Goal: Task Accomplishment & Management: Manage account settings

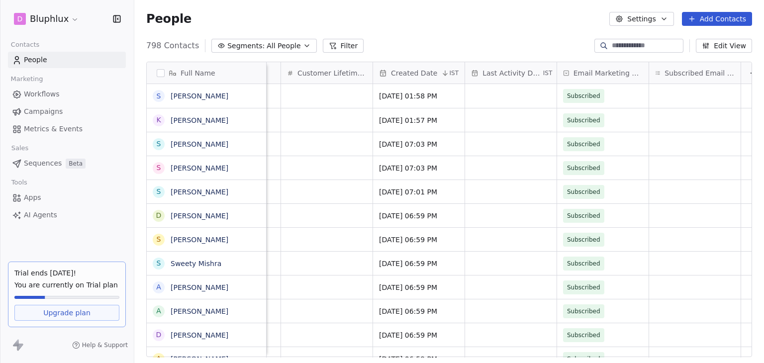
scroll to position [0, 834]
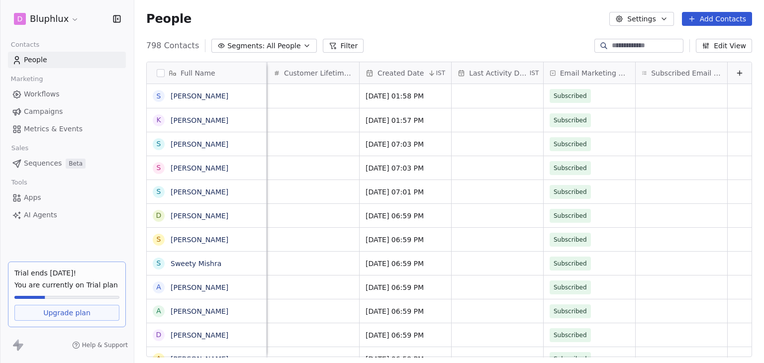
click at [716, 46] on button "Edit View" at bounding box center [724, 46] width 56 height 14
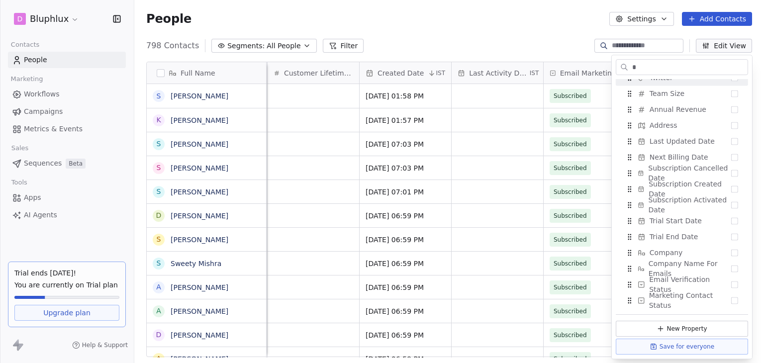
scroll to position [0, 0]
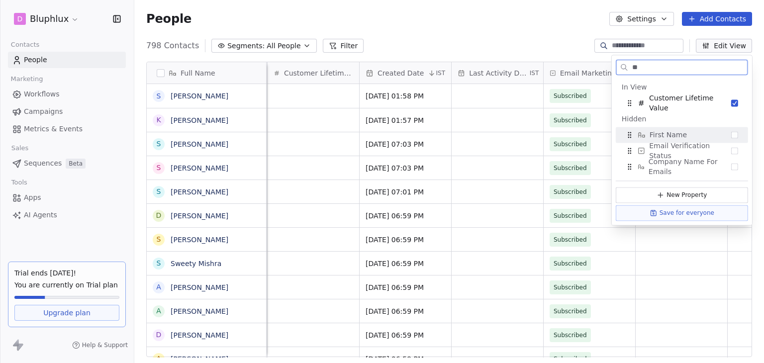
click at [736, 133] on button "Suggestions" at bounding box center [734, 134] width 7 height 7
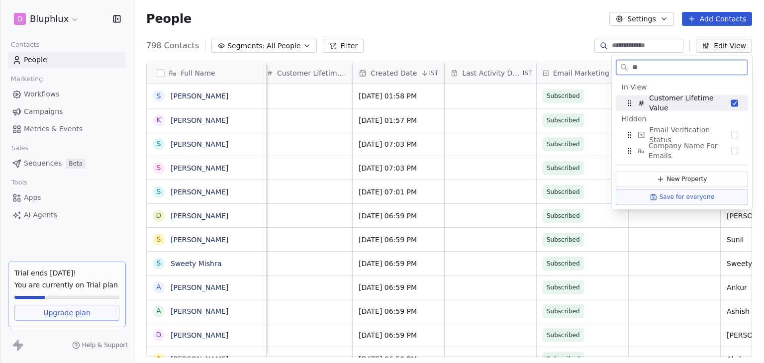
type input "*"
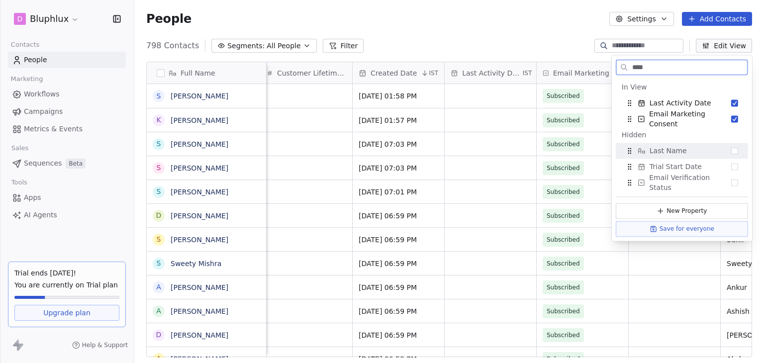
type input "****"
click at [736, 150] on button "Suggestions" at bounding box center [734, 150] width 7 height 7
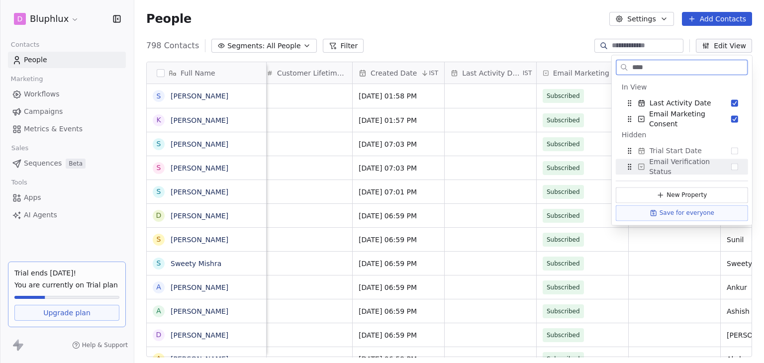
click at [698, 209] on button "Save for everyone" at bounding box center [682, 213] width 132 height 16
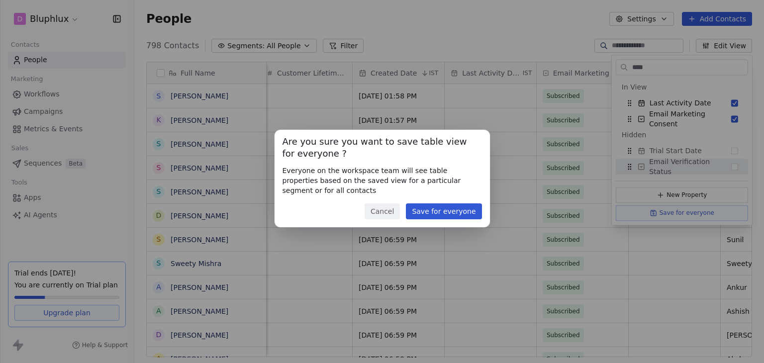
click at [475, 210] on button "Save for everyone" at bounding box center [444, 211] width 76 height 16
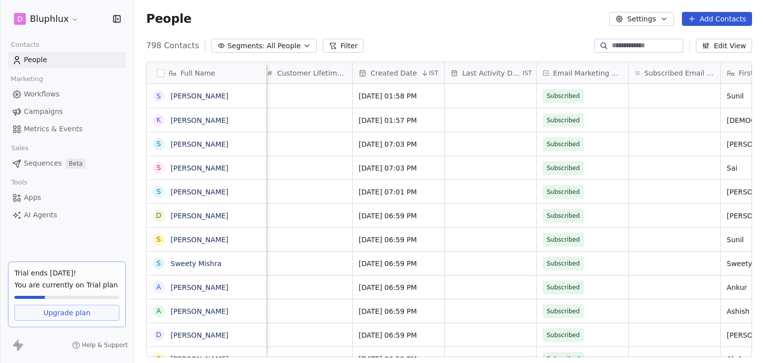
scroll to position [0, 1019]
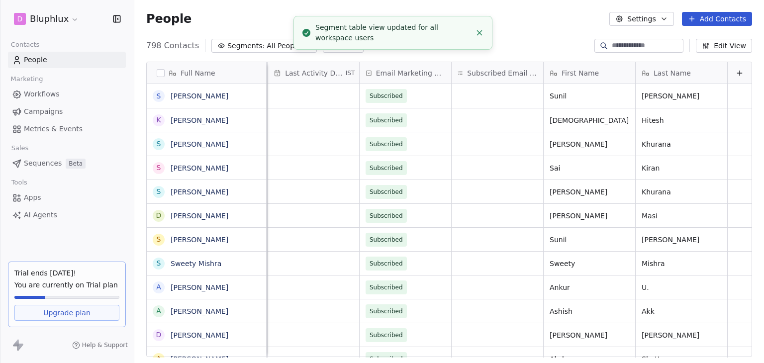
click at [481, 31] on line "Close toast" at bounding box center [479, 32] width 4 height 4
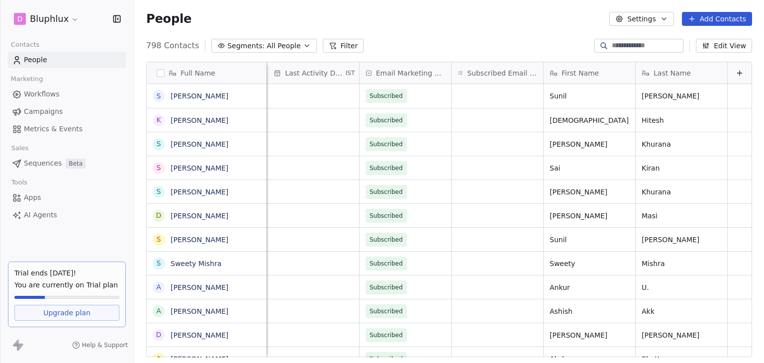
click at [60, 15] on html "D Bluphlux Contacts People Marketing Workflows Campaigns Metrics & Events Sales…" at bounding box center [382, 181] width 764 height 363
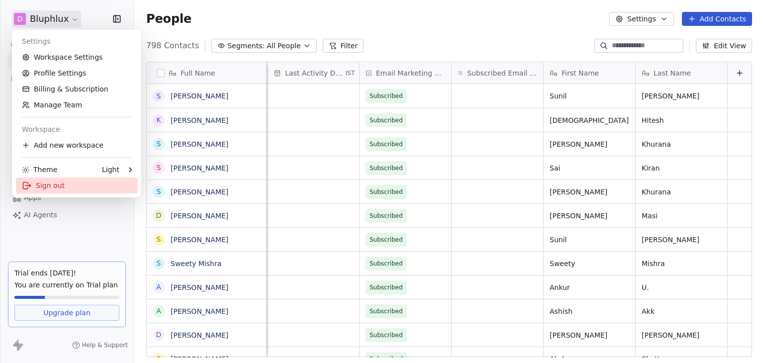
click at [61, 186] on div "Sign out" at bounding box center [76, 186] width 121 height 16
